Goal: Book appointment/travel/reservation

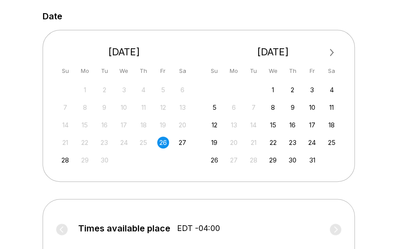
scroll to position [174, 0]
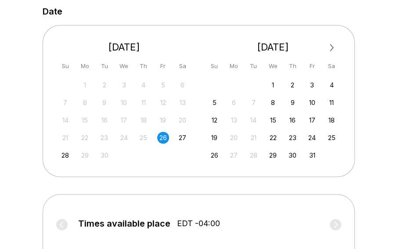
click at [331, 45] on span "Next Month" at bounding box center [331, 48] width 0 height 10
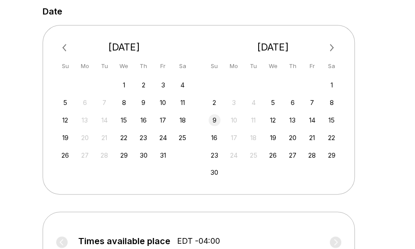
click at [216, 119] on div "9" at bounding box center [215, 120] width 12 height 12
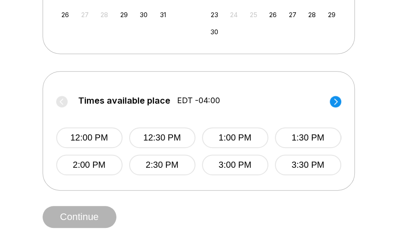
scroll to position [318, 0]
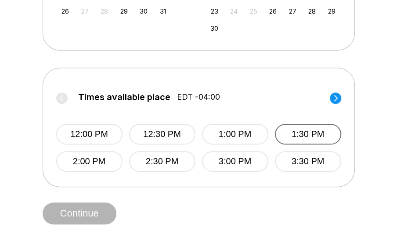
click at [282, 135] on button "1:30 PM" at bounding box center [308, 134] width 66 height 21
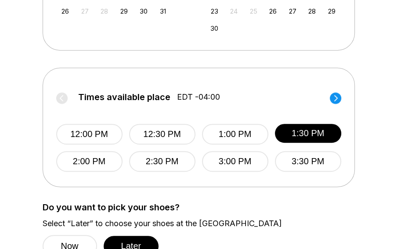
scroll to position [563, 0]
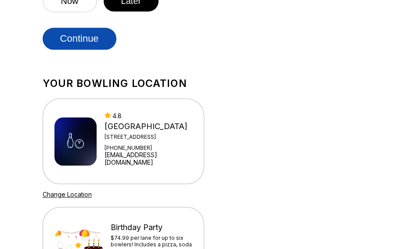
click at [90, 29] on button "Continue" at bounding box center [80, 39] width 74 height 22
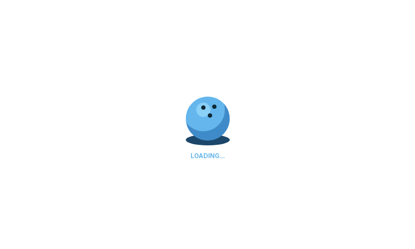
select select "**"
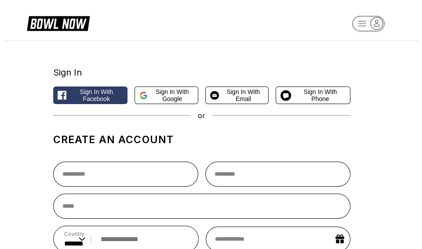
scroll to position [68, 0]
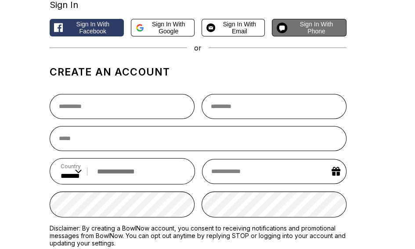
click at [303, 32] on span "Sign in with Phone" at bounding box center [316, 28] width 51 height 14
select select "**"
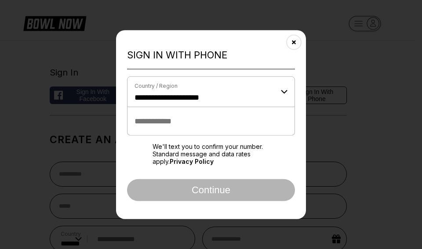
click at [235, 116] on input "tel" at bounding box center [211, 121] width 168 height 29
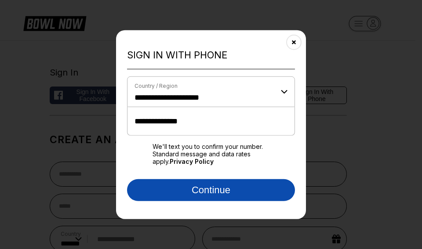
type input "**********"
click at [213, 186] on button "Continue" at bounding box center [211, 190] width 168 height 22
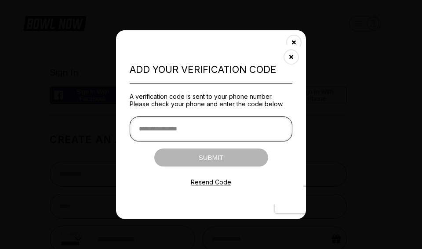
click at [191, 133] on input "text" at bounding box center [211, 128] width 163 height 25
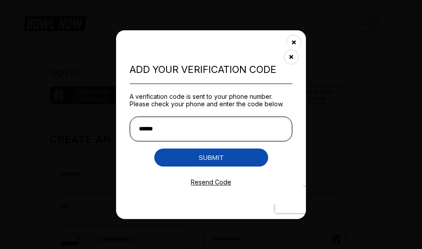
type input "******"
click at [219, 154] on button "Submit" at bounding box center [211, 157] width 114 height 18
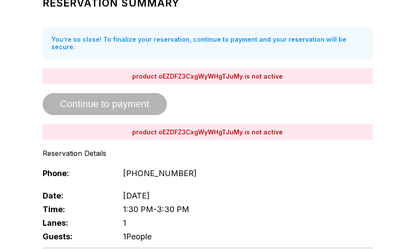
scroll to position [148, 0]
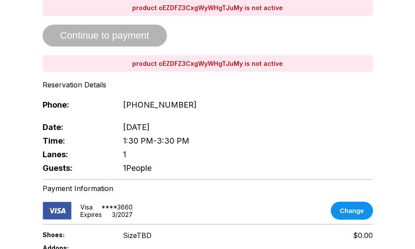
click at [146, 27] on div "Reservation Summary You’re so close! To finalize your reservation, continue to …" at bounding box center [208, 48] width 330 height 253
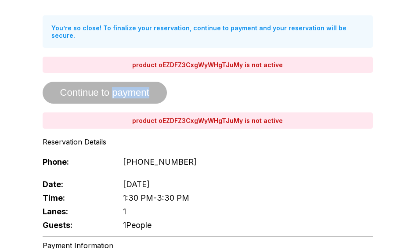
scroll to position [87, 0]
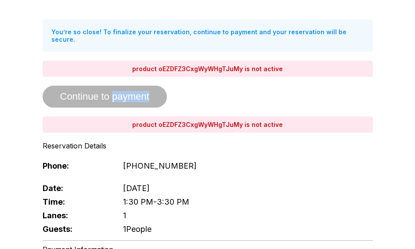
click at [115, 87] on div "Reservation Summary You’re so close! To finalize your reservation, continue to …" at bounding box center [208, 109] width 330 height 253
click at [99, 87] on div "Reservation Summary You’re so close! To finalize your reservation, continue to …" at bounding box center [208, 109] width 330 height 253
click at [63, 88] on div "Reservation Summary You’re so close! To finalize your reservation, continue to …" at bounding box center [208, 109] width 330 height 253
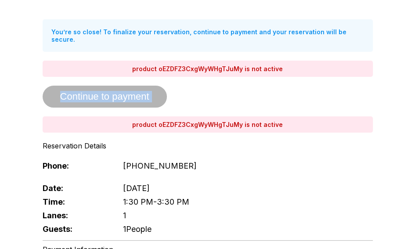
click at [63, 88] on div "Reservation Summary You’re so close! To finalize your reservation, continue to …" at bounding box center [208, 109] width 330 height 253
click at [60, 87] on div "Reservation Summary You’re so close! To finalize your reservation, continue to …" at bounding box center [208, 109] width 330 height 253
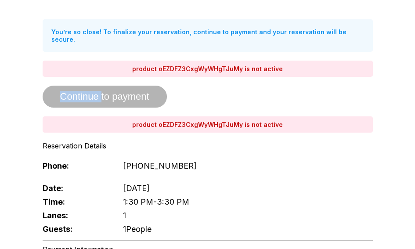
click at [60, 87] on div "Reservation Summary You’re so close! To finalize your reservation, continue to …" at bounding box center [208, 109] width 330 height 253
click at [54, 87] on div "Reservation Summary You’re so close! To finalize your reservation, continue to …" at bounding box center [208, 109] width 330 height 253
click at [87, 94] on div "Reservation Summary You’re so close! To finalize your reservation, continue to …" at bounding box center [208, 109] width 330 height 253
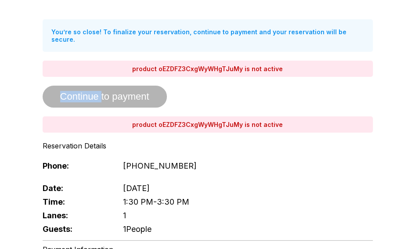
click at [87, 94] on div "Reservation Summary You’re so close! To finalize your reservation, continue to …" at bounding box center [208, 109] width 330 height 253
click at [87, 79] on div "Reservation Summary You’re so close! To finalize your reservation, continue to …" at bounding box center [208, 109] width 330 height 253
click at [153, 93] on div "Reservation Summary You’re so close! To finalize your reservation, continue to …" at bounding box center [208, 109] width 330 height 253
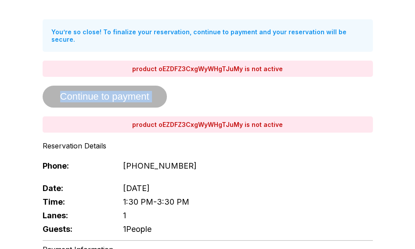
click at [153, 93] on div "Reservation Summary You’re so close! To finalize your reservation, continue to …" at bounding box center [208, 109] width 330 height 253
click at [166, 119] on div "product oEZDFZ3CxgWyWHgTJuMy is not active" at bounding box center [208, 124] width 330 height 16
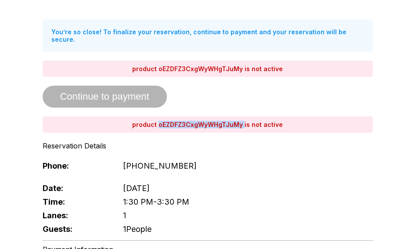
click at [166, 119] on div "product oEZDFZ3CxgWyWHgTJuMy is not active" at bounding box center [208, 124] width 330 height 16
drag, startPoint x: 166, startPoint y: 119, endPoint x: 122, endPoint y: 100, distance: 48.8
click at [123, 100] on div "Reservation Summary You’re so close! To finalize your reservation, continue to …" at bounding box center [208, 109] width 330 height 253
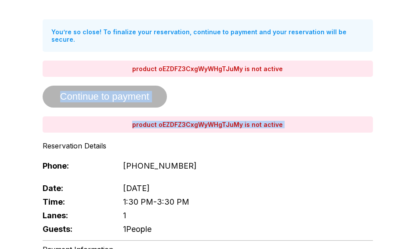
click at [121, 100] on div "Reservation Summary You’re so close! To finalize your reservation, continue to …" at bounding box center [208, 109] width 330 height 253
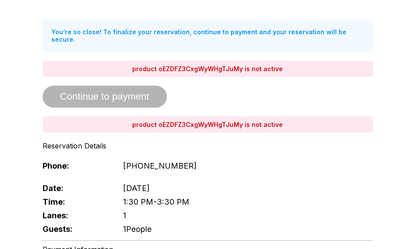
click at [117, 90] on div "Reservation Summary You’re so close! To finalize your reservation, continue to …" at bounding box center [208, 109] width 330 height 253
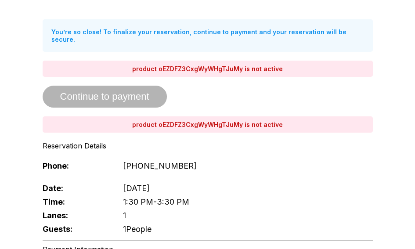
click at [149, 28] on div "You’re so close! To finalize your reservation, continue to payment and your res…" at bounding box center [208, 35] width 330 height 33
click at [142, 78] on div "Reservation Summary You’re so close! To finalize your reservation, continue to …" at bounding box center [208, 109] width 330 height 253
click at [142, 84] on div "Reservation Summary You’re so close! To finalize your reservation, continue to …" at bounding box center [208, 109] width 330 height 253
click at [142, 85] on div "Reservation Summary You’re so close! To finalize your reservation, continue to …" at bounding box center [208, 109] width 330 height 253
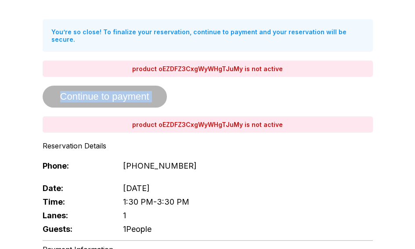
click at [142, 85] on div "Reservation Summary You’re so close! To finalize your reservation, continue to …" at bounding box center [208, 109] width 330 height 253
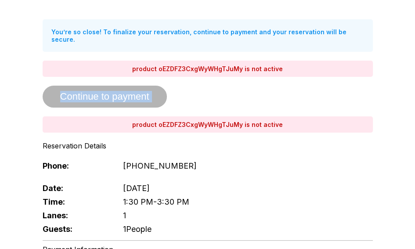
click at [142, 85] on div "Reservation Summary You’re so close! To finalize your reservation, continue to …" at bounding box center [208, 109] width 330 height 253
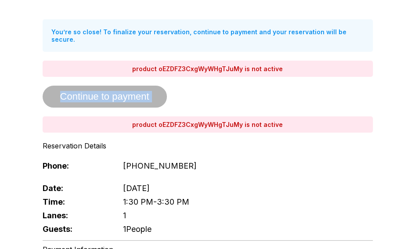
click at [142, 85] on div "Reservation Summary You’re so close! To finalize your reservation, continue to …" at bounding box center [208, 109] width 330 height 253
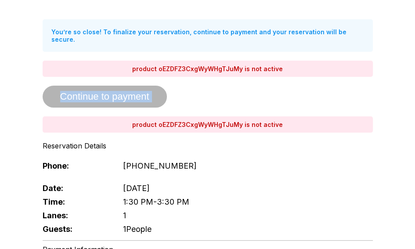
click at [142, 85] on div "Reservation Summary You’re so close! To finalize your reservation, continue to …" at bounding box center [208, 109] width 330 height 253
